Goal: Task Accomplishment & Management: Complete application form

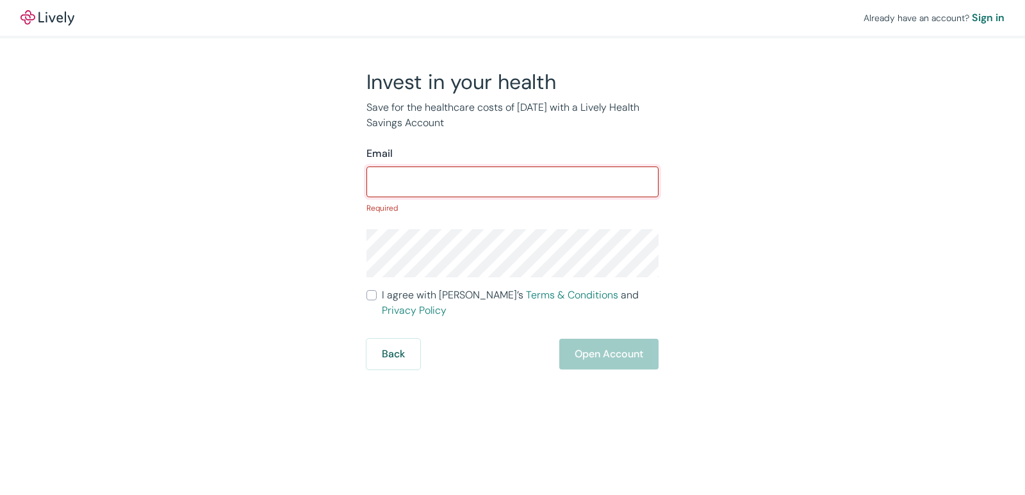
click at [390, 180] on input "Email" at bounding box center [512, 182] width 292 height 26
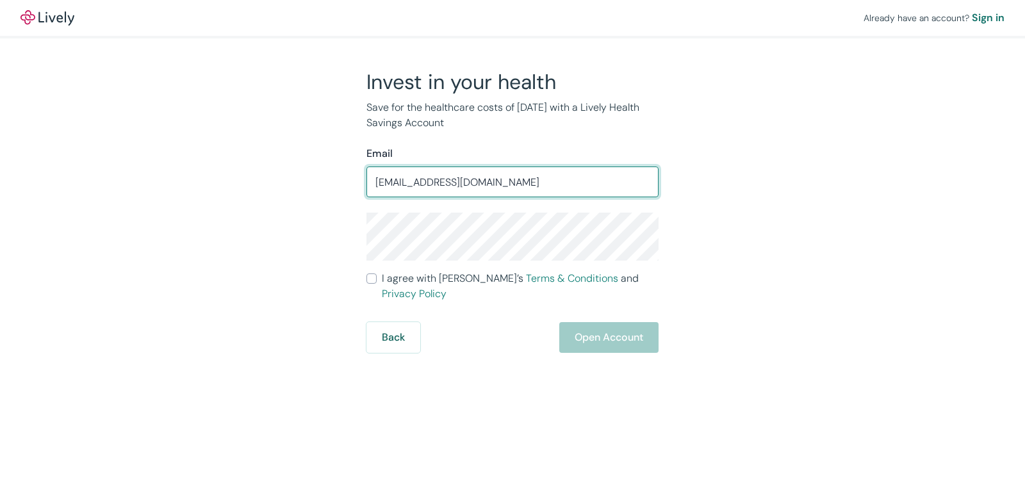
type input "[EMAIL_ADDRESS][DOMAIN_NAME]"
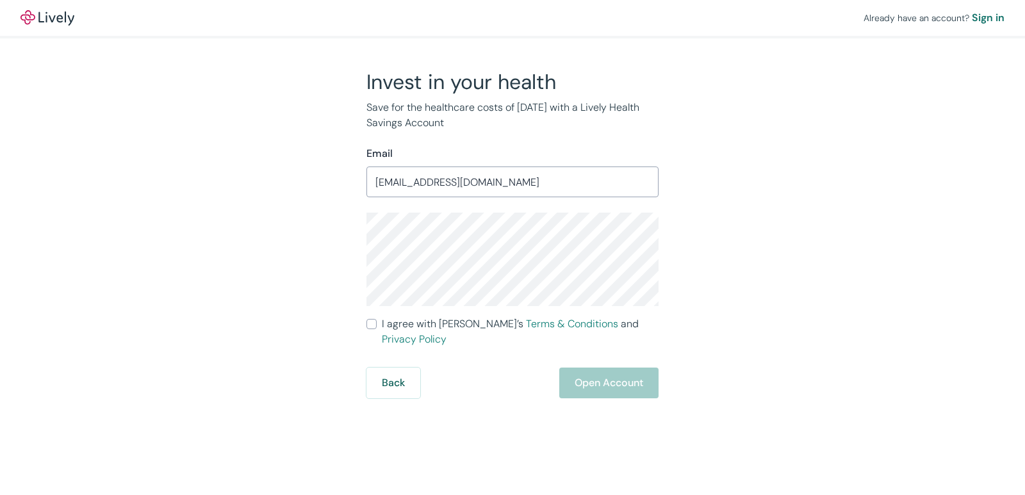
click at [371, 327] on input "I agree with Lively’s Terms & Conditions and Privacy Policy" at bounding box center [371, 324] width 10 height 10
checkbox input "true"
click at [591, 372] on button "Open Account" at bounding box center [608, 383] width 99 height 31
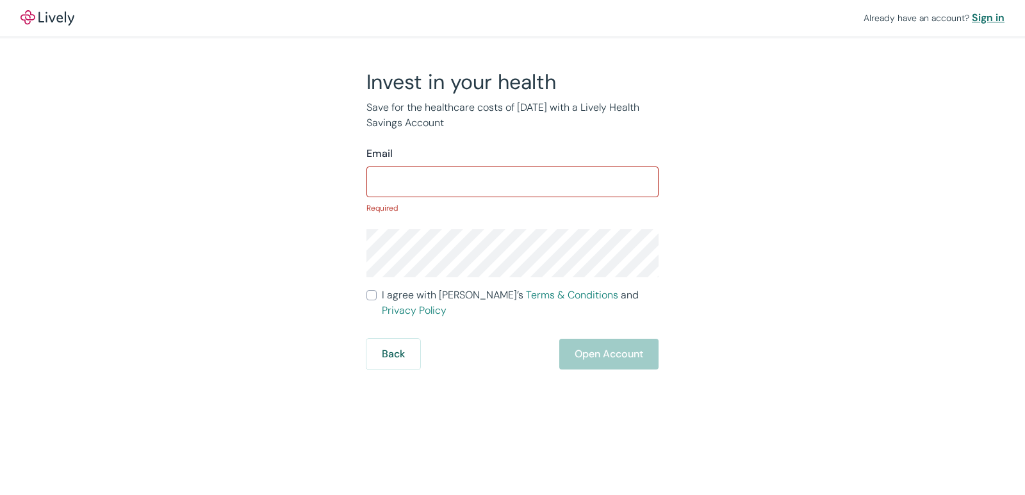
click at [990, 22] on div "Sign in" at bounding box center [988, 17] width 33 height 15
